Goal: Transaction & Acquisition: Obtain resource

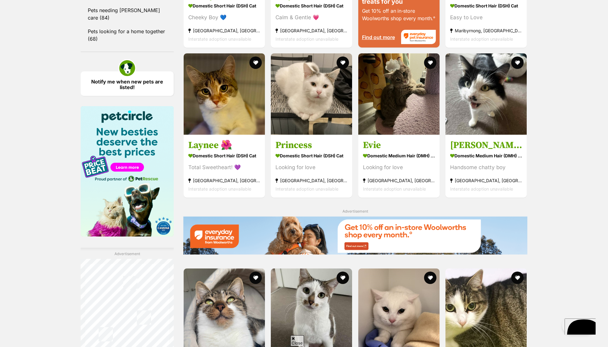
scroll to position [713, 0]
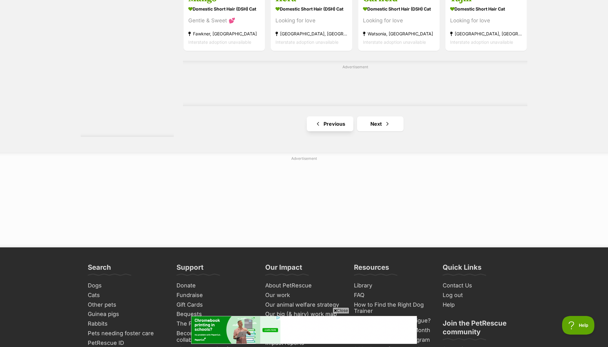
scroll to position [1072, 0]
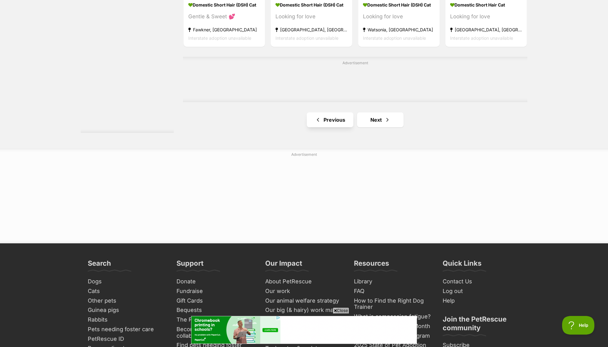
click at [332, 112] on link "Previous" at bounding box center [330, 119] width 47 height 15
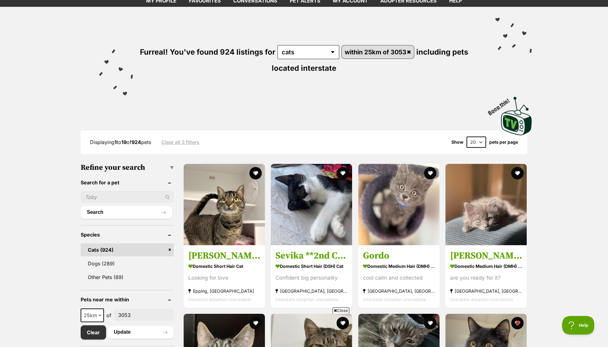
scroll to position [36, 0]
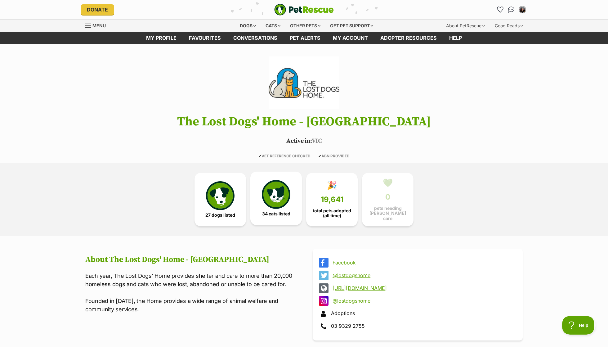
click at [288, 190] on img at bounding box center [276, 194] width 29 height 29
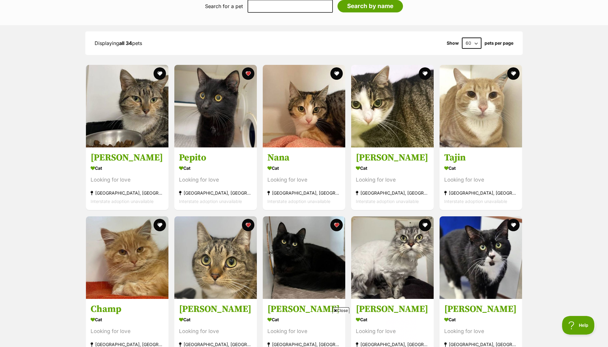
scroll to position [501, 0]
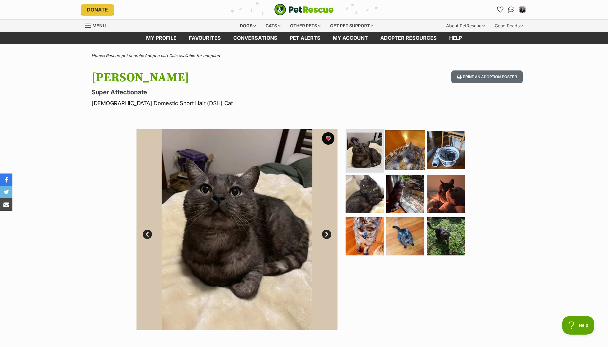
click at [397, 163] on img at bounding box center [405, 150] width 40 height 40
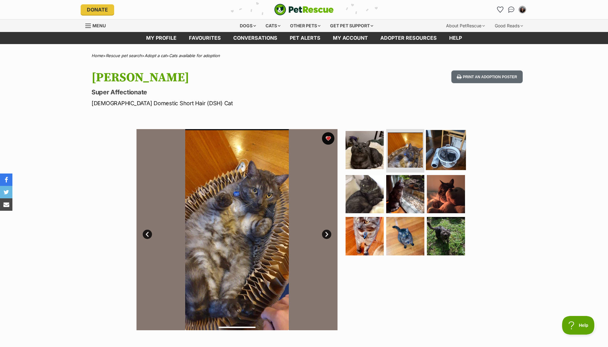
click at [445, 155] on img at bounding box center [446, 150] width 40 height 40
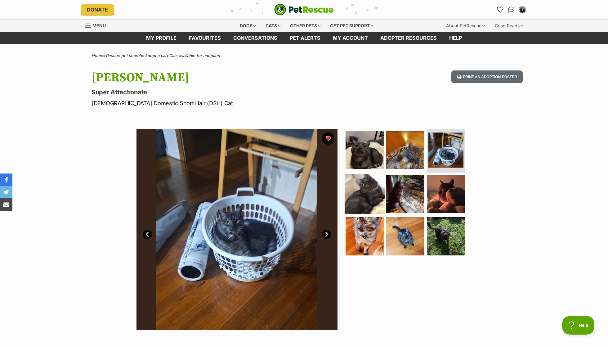
click at [356, 195] on img at bounding box center [365, 194] width 40 height 40
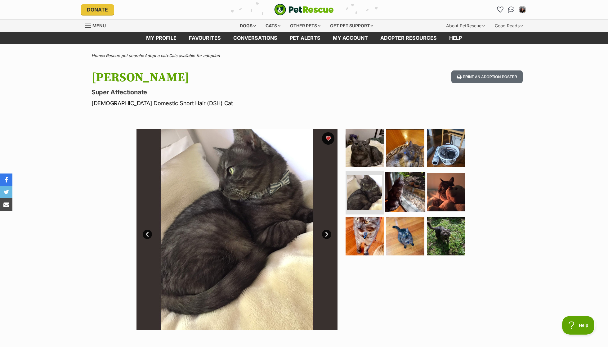
click at [409, 187] on img at bounding box center [405, 192] width 40 height 40
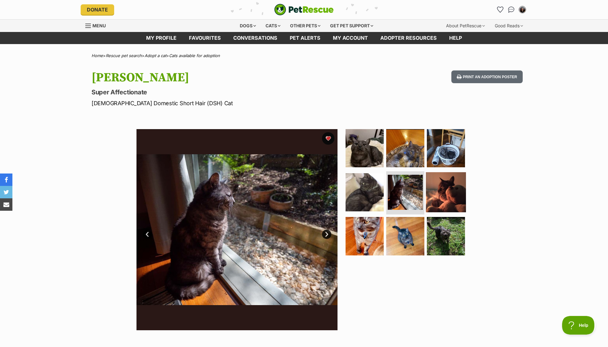
click at [441, 188] on img at bounding box center [446, 192] width 40 height 40
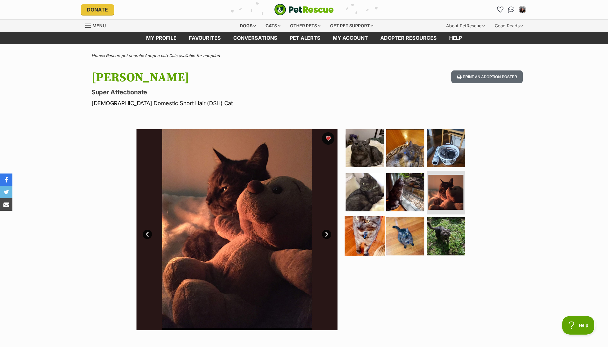
click at [354, 233] on img at bounding box center [365, 236] width 40 height 40
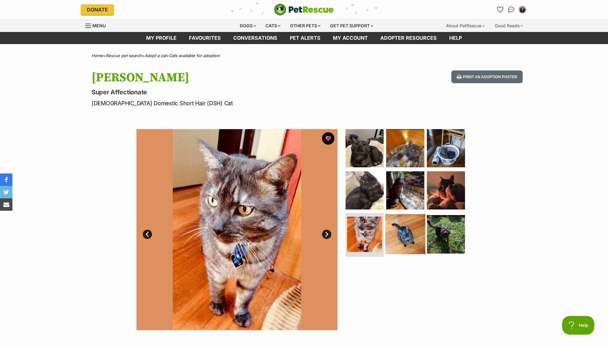
click at [415, 239] on img at bounding box center [405, 234] width 40 height 40
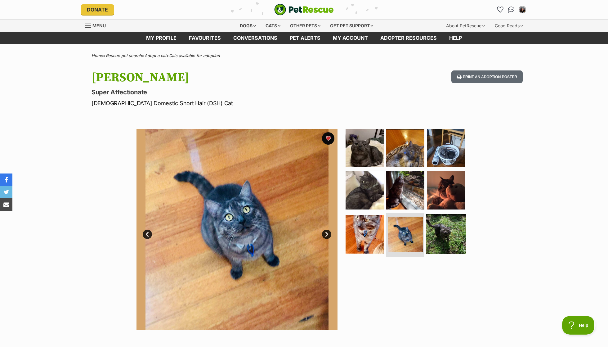
click at [453, 233] on img at bounding box center [446, 234] width 40 height 40
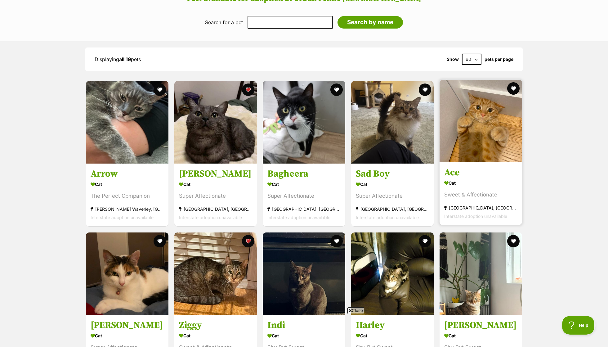
scroll to position [491, 0]
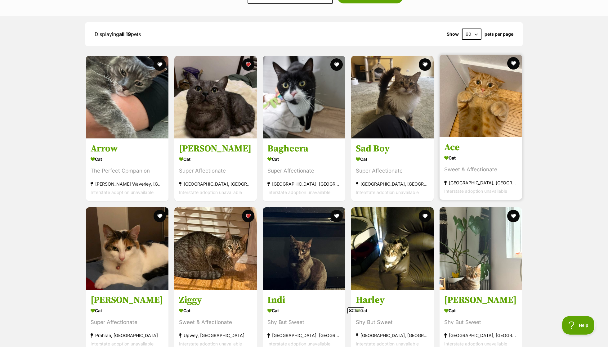
click at [489, 83] on img at bounding box center [481, 96] width 83 height 83
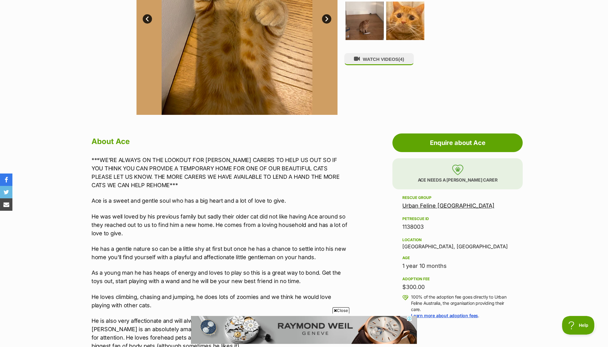
scroll to position [272, 0]
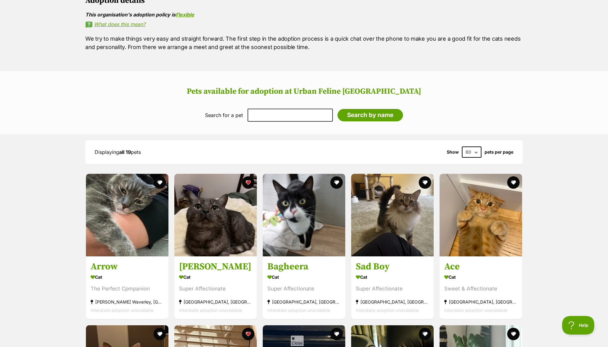
scroll to position [436, 0]
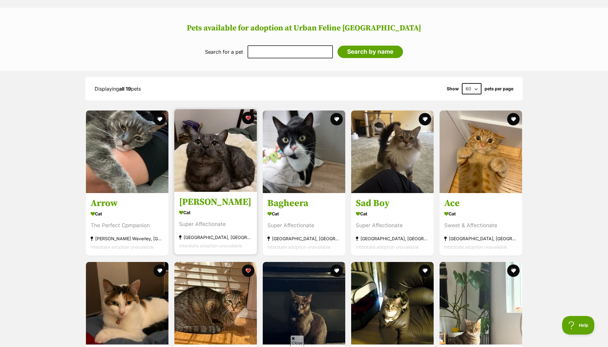
click at [237, 192] on link "[PERSON_NAME] Cat Super Affectionate [GEOGRAPHIC_DATA], [GEOGRAPHIC_DATA] Inter…" at bounding box center [215, 223] width 83 height 63
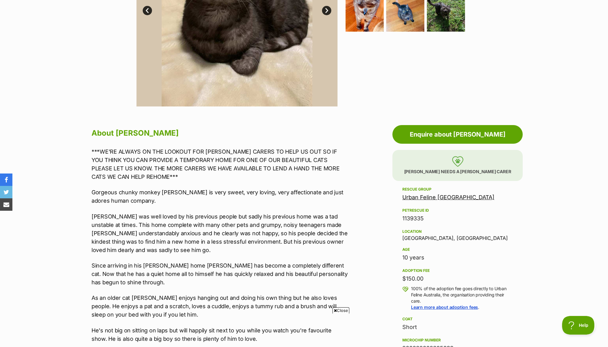
scroll to position [229, 0]
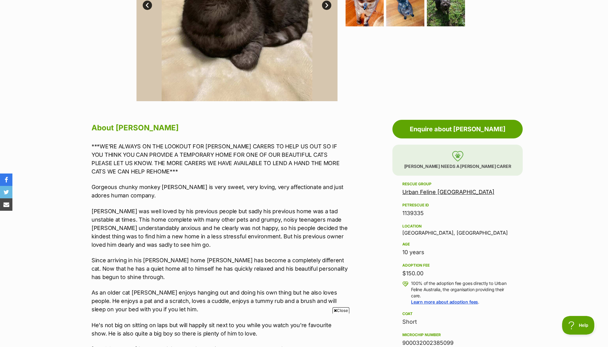
click at [425, 191] on link "Urban Feline [GEOGRAPHIC_DATA]" at bounding box center [448, 192] width 92 height 7
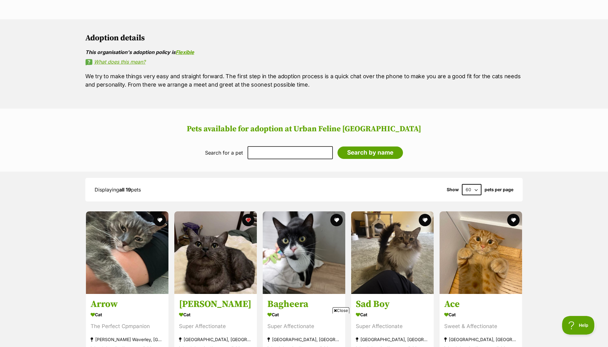
scroll to position [467, 0]
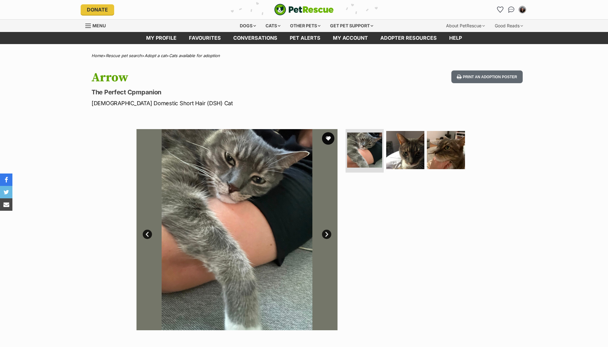
click at [407, 152] on img at bounding box center [405, 150] width 38 height 38
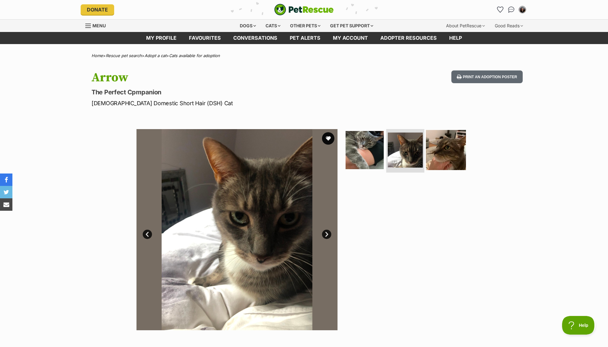
click at [456, 147] on img at bounding box center [446, 150] width 40 height 40
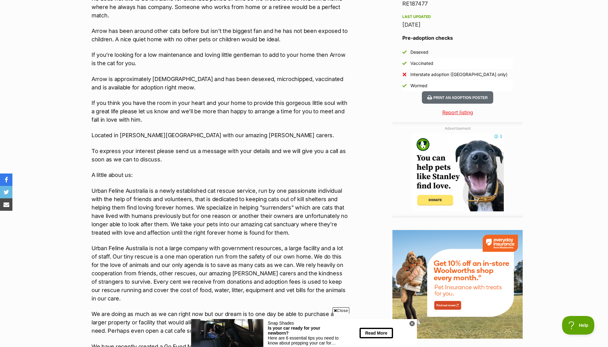
scroll to position [525, 0]
